Goal: Navigation & Orientation: Understand site structure

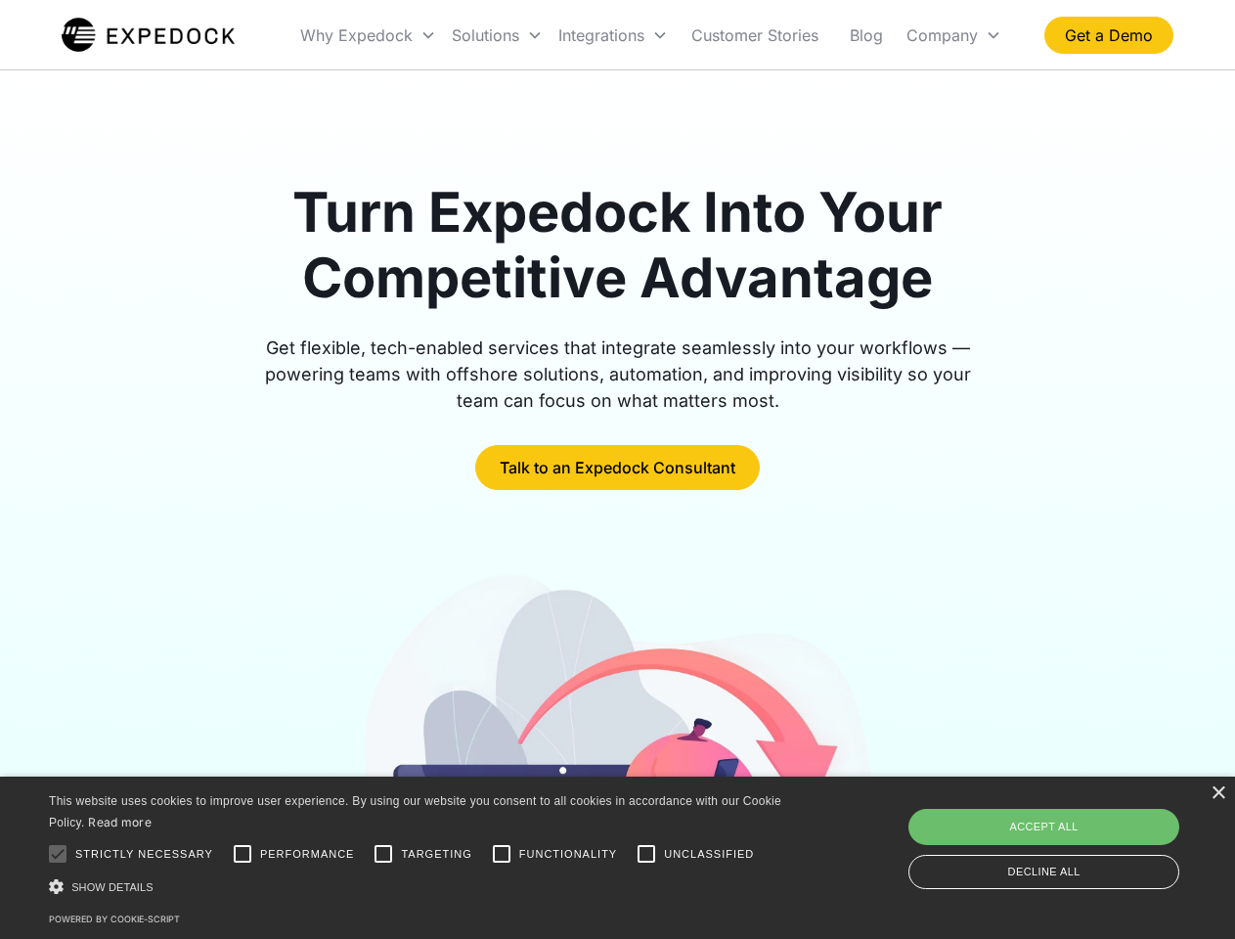
click at [651, 35] on div "Integrations" at bounding box center [613, 35] width 125 height 67
click at [369, 35] on div "Why Expedock" at bounding box center [356, 35] width 112 height 20
click at [497, 35] on div "Solutions" at bounding box center [485, 35] width 67 height 20
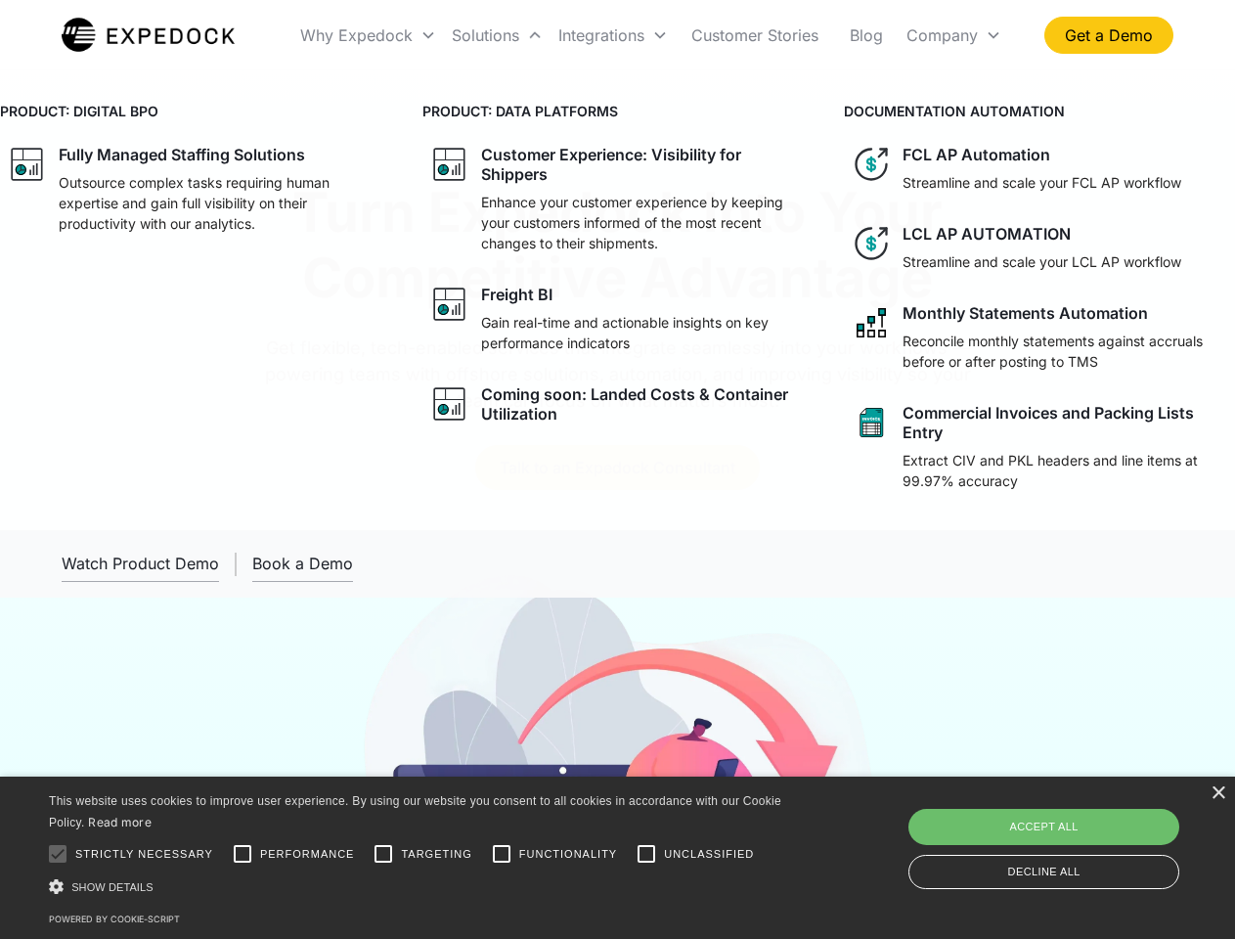
click at [613, 35] on div "Integrations" at bounding box center [602, 35] width 86 height 20
click at [954, 35] on div "Company" at bounding box center [942, 35] width 71 height 20
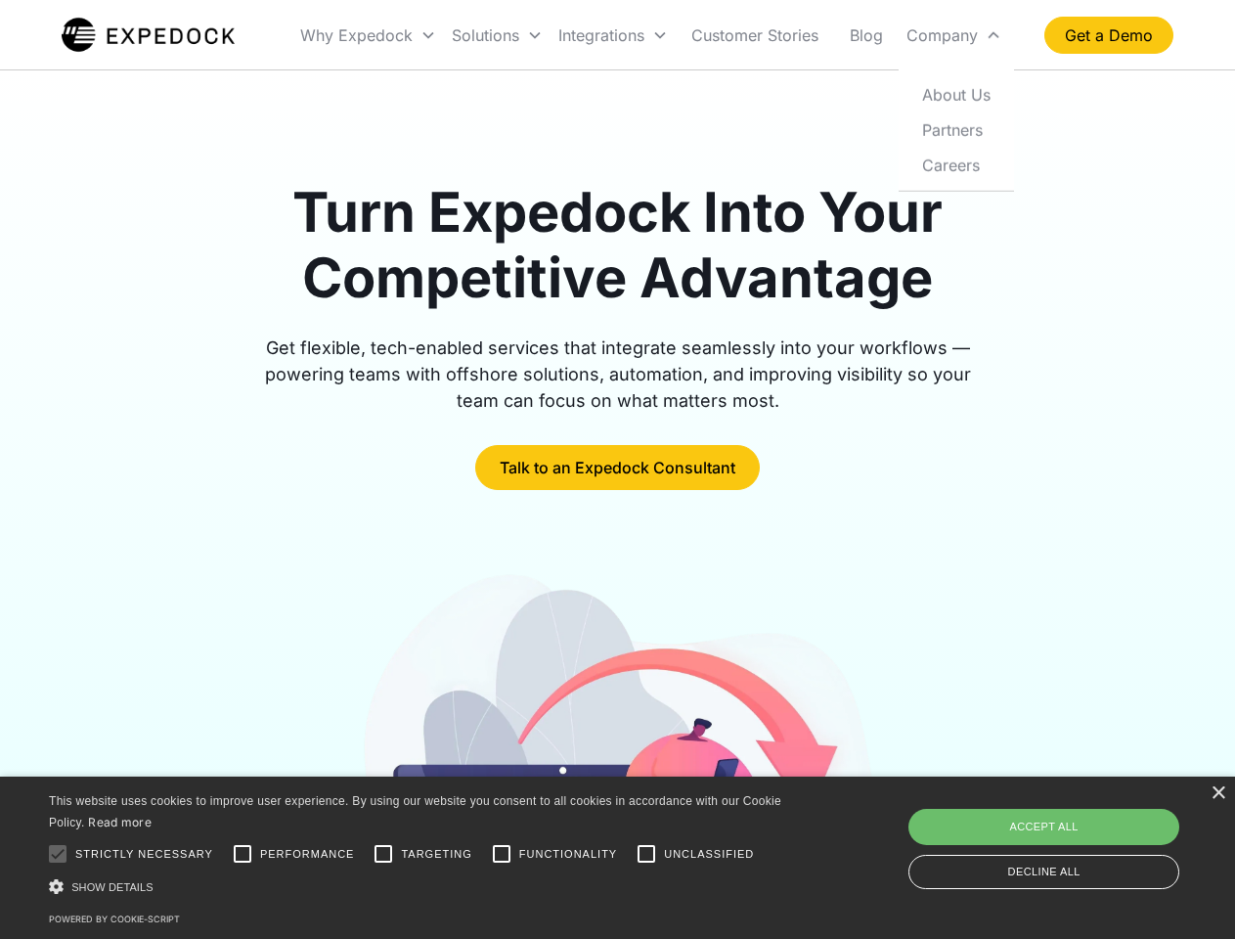
click at [58, 854] on div at bounding box center [57, 853] width 39 height 39
click at [243, 854] on input "Performance" at bounding box center [242, 853] width 39 height 39
checkbox input "true"
click at [383, 854] on input "Targeting" at bounding box center [383, 853] width 39 height 39
checkbox input "true"
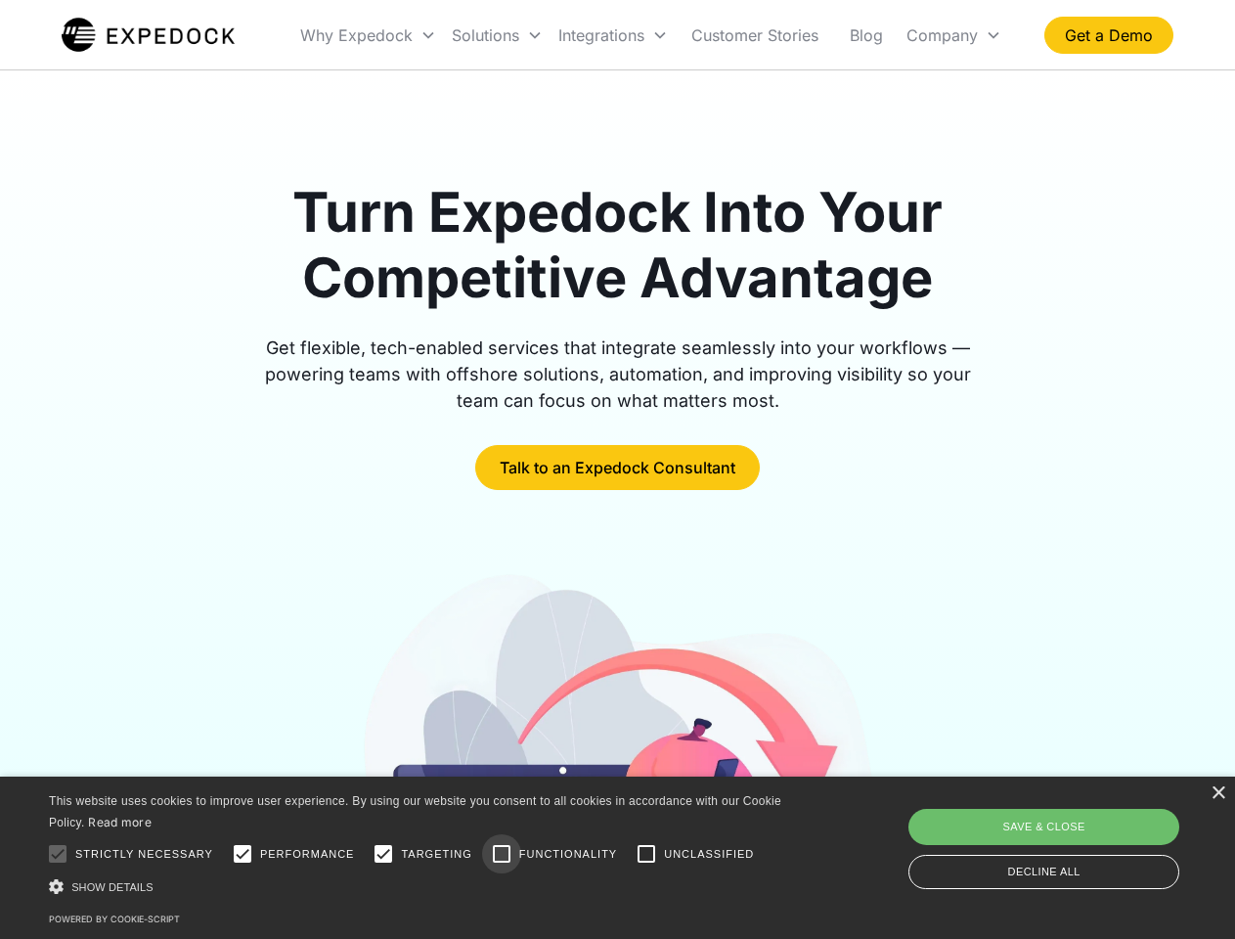
click at [502, 854] on input "Functionality" at bounding box center [501, 853] width 39 height 39
checkbox input "true"
click at [647, 854] on input "Unclassified" at bounding box center [646, 853] width 39 height 39
checkbox input "true"
